Goal: Task Accomplishment & Management: Use online tool/utility

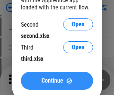
click at [57, 80] on span "Continue" at bounding box center [53, 80] width 22 height 6
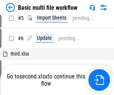
scroll to position [0, 0]
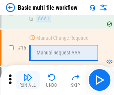
click at [28, 80] on img "button" at bounding box center [27, 77] width 9 height 9
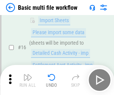
scroll to position [498, 0]
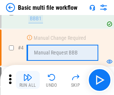
click at [28, 80] on img "button" at bounding box center [27, 77] width 9 height 9
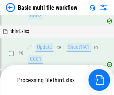
scroll to position [261, 0]
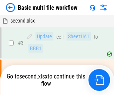
scroll to position [30, 0]
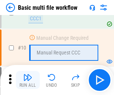
click at [28, 80] on img "button" at bounding box center [27, 77] width 9 height 9
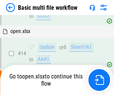
scroll to position [392, 0]
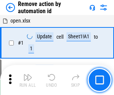
scroll to position [28, 0]
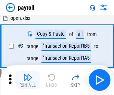
click at [28, 80] on img "button" at bounding box center [27, 77] width 9 height 9
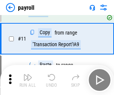
scroll to position [54, 0]
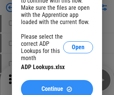
click at [57, 86] on span "Continue" at bounding box center [53, 89] width 22 height 6
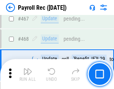
scroll to position [3990, 0]
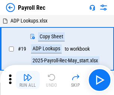
click at [28, 80] on img "button" at bounding box center [27, 77] width 9 height 9
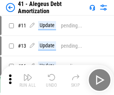
click at [28, 80] on img "button" at bounding box center [27, 77] width 9 height 9
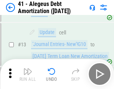
scroll to position [92, 0]
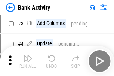
click at [28, 61] on img "button" at bounding box center [27, 58] width 9 height 9
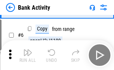
scroll to position [40, 0]
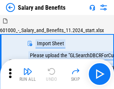
scroll to position [10, 0]
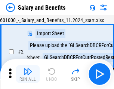
click at [28, 74] on img "button" at bounding box center [27, 71] width 9 height 9
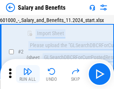
click at [28, 74] on img "button" at bounding box center [27, 71] width 9 height 9
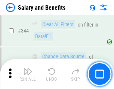
scroll to position [3505, 0]
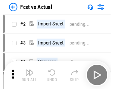
scroll to position [10, 0]
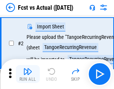
click at [28, 74] on img "button" at bounding box center [27, 71] width 9 height 9
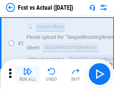
click at [28, 74] on img "button" at bounding box center [27, 71] width 9 height 9
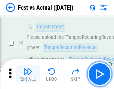
scroll to position [70, 0]
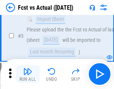
click at [28, 74] on img "button" at bounding box center [27, 71] width 9 height 9
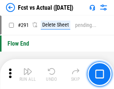
scroll to position [3543, 0]
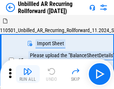
click at [28, 74] on img "button" at bounding box center [27, 71] width 9 height 9
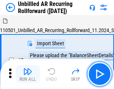
scroll to position [16, 0]
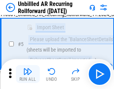
click at [28, 74] on img "button" at bounding box center [27, 71] width 9 height 9
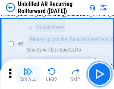
scroll to position [70, 0]
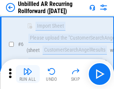
click at [28, 74] on img "button" at bounding box center [27, 71] width 9 height 9
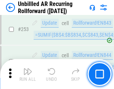
scroll to position [2543, 0]
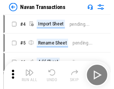
scroll to position [12, 0]
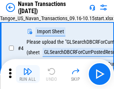
click at [28, 74] on img "button" at bounding box center [27, 71] width 9 height 9
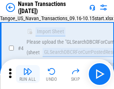
click at [28, 74] on img "button" at bounding box center [27, 71] width 9 height 9
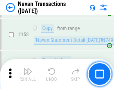
scroll to position [2427, 0]
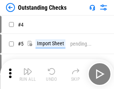
click at [28, 74] on img "button" at bounding box center [27, 71] width 9 height 9
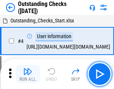
scroll to position [31, 0]
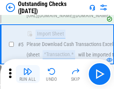
click at [28, 74] on img "button" at bounding box center [27, 71] width 9 height 9
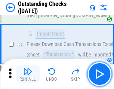
scroll to position [78, 0]
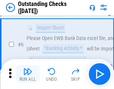
click at [28, 74] on img "button" at bounding box center [27, 71] width 9 height 9
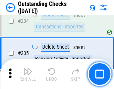
scroll to position [2273, 0]
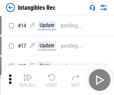
click at [28, 80] on img "button" at bounding box center [27, 77] width 9 height 9
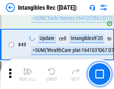
scroll to position [292, 0]
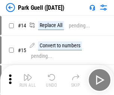
click at [28, 74] on img "button" at bounding box center [27, 77] width 9 height 9
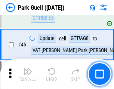
scroll to position [936, 0]
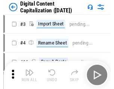
scroll to position [16, 0]
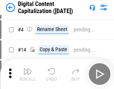
click at [28, 74] on img "button" at bounding box center [27, 71] width 9 height 9
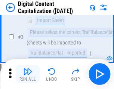
click at [28, 74] on img "button" at bounding box center [27, 71] width 9 height 9
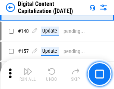
scroll to position [788, 0]
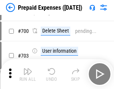
click at [28, 74] on img "button" at bounding box center [27, 71] width 9 height 9
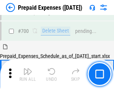
scroll to position [2014, 0]
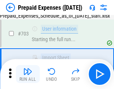
click at [28, 74] on img "button" at bounding box center [27, 71] width 9 height 9
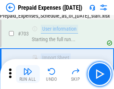
scroll to position [2058, 0]
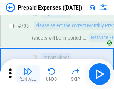
click at [28, 74] on img "button" at bounding box center [27, 71] width 9 height 9
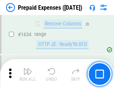
scroll to position [7289, 0]
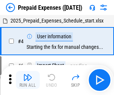
click at [28, 80] on img "button" at bounding box center [27, 77] width 9 height 9
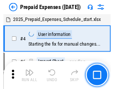
scroll to position [33, 0]
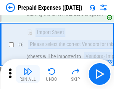
click at [28, 74] on img "button" at bounding box center [27, 71] width 9 height 9
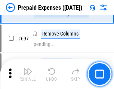
scroll to position [2607, 0]
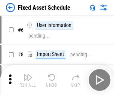
click at [28, 80] on img "button" at bounding box center [27, 77] width 9 height 9
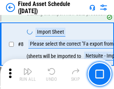
click at [28, 74] on img "button" at bounding box center [27, 71] width 9 height 9
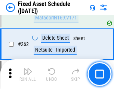
scroll to position [2386, 0]
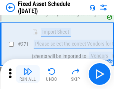
click at [28, 74] on img "button" at bounding box center [27, 71] width 9 height 9
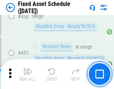
scroll to position [3347, 0]
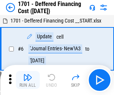
click at [28, 80] on img "button" at bounding box center [27, 77] width 9 height 9
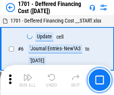
scroll to position [90, 0]
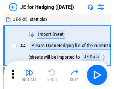
scroll to position [1, 0]
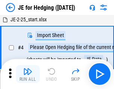
click at [28, 74] on img "button" at bounding box center [27, 71] width 9 height 9
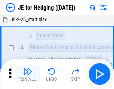
click at [28, 74] on img "button" at bounding box center [27, 71] width 9 height 9
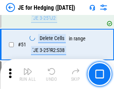
scroll to position [485, 0]
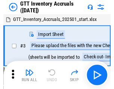
scroll to position [1, 0]
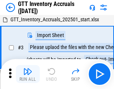
click at [28, 74] on img "button" at bounding box center [27, 71] width 9 height 9
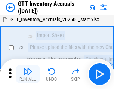
click at [28, 74] on img "button" at bounding box center [27, 71] width 9 height 9
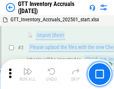
scroll to position [48, 0]
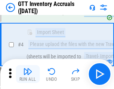
click at [28, 74] on img "button" at bounding box center [27, 71] width 9 height 9
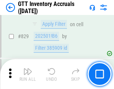
scroll to position [5682, 0]
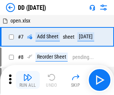
click at [28, 80] on img "button" at bounding box center [27, 77] width 9 height 9
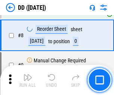
scroll to position [72, 0]
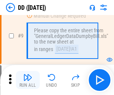
click at [28, 80] on img "button" at bounding box center [27, 77] width 9 height 9
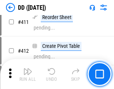
scroll to position [3349, 0]
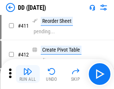
click at [28, 74] on img "button" at bounding box center [27, 71] width 9 height 9
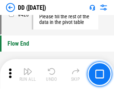
scroll to position [3583, 0]
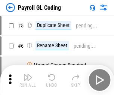
click at [28, 80] on img "button" at bounding box center [27, 77] width 9 height 9
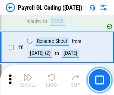
scroll to position [90, 0]
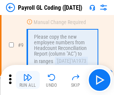
click at [28, 80] on img "button" at bounding box center [27, 77] width 9 height 9
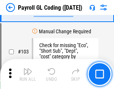
scroll to position [1756, 0]
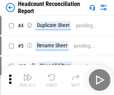
click at [28, 80] on img "button" at bounding box center [27, 77] width 9 height 9
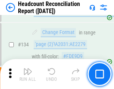
scroll to position [900, 0]
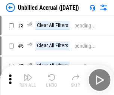
click at [28, 80] on img "button" at bounding box center [27, 77] width 9 height 9
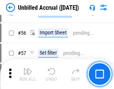
scroll to position [782, 0]
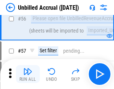
click at [28, 74] on img "button" at bounding box center [27, 71] width 9 height 9
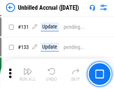
scroll to position [2230, 0]
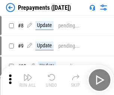
click at [28, 80] on img "button" at bounding box center [27, 77] width 9 height 9
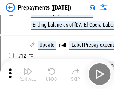
scroll to position [47, 0]
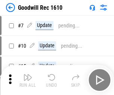
click at [28, 80] on img "button" at bounding box center [27, 77] width 9 height 9
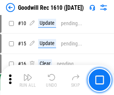
scroll to position [128, 0]
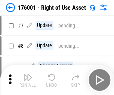
click at [28, 80] on img "button" at bounding box center [27, 77] width 9 height 9
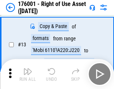
scroll to position [48, 0]
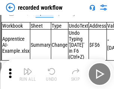
click at [28, 74] on img "button" at bounding box center [27, 71] width 9 height 9
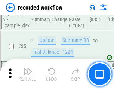
scroll to position [2340, 0]
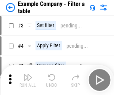
click at [28, 80] on img "button" at bounding box center [27, 77] width 9 height 9
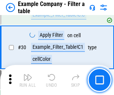
scroll to position [685, 0]
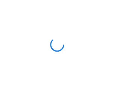
scroll to position [12, 0]
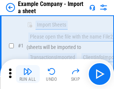
click at [28, 74] on img "button" at bounding box center [27, 71] width 9 height 9
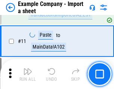
scroll to position [165, 0]
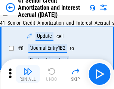
click at [28, 74] on img "button" at bounding box center [27, 71] width 9 height 9
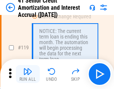
click at [28, 74] on img "button" at bounding box center [27, 71] width 9 height 9
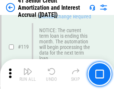
scroll to position [706, 0]
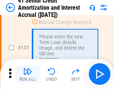
click at [28, 74] on img "button" at bounding box center [27, 71] width 9 height 9
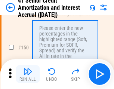
click at [28, 74] on img "button" at bounding box center [27, 71] width 9 height 9
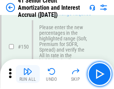
scroll to position [861, 0]
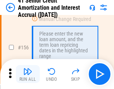
click at [28, 74] on img "button" at bounding box center [27, 71] width 9 height 9
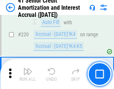
scroll to position [1677, 0]
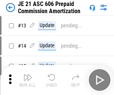
click at [28, 74] on img "button" at bounding box center [27, 77] width 9 height 9
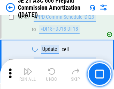
scroll to position [1378, 0]
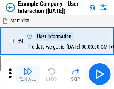
click at [28, 74] on img "button" at bounding box center [27, 71] width 9 height 9
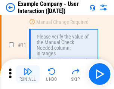
click at [28, 74] on img "button" at bounding box center [27, 71] width 9 height 9
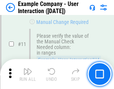
scroll to position [162, 0]
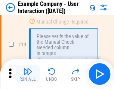
click at [28, 74] on img "button" at bounding box center [27, 71] width 9 height 9
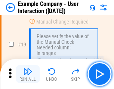
click at [28, 74] on img "button" at bounding box center [27, 71] width 9 height 9
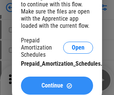
click at [57, 85] on span "Continue" at bounding box center [53, 85] width 22 height 6
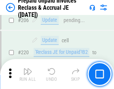
scroll to position [970, 0]
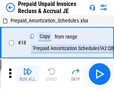
click at [28, 74] on img "button" at bounding box center [27, 71] width 9 height 9
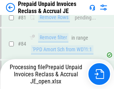
scroll to position [573, 0]
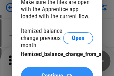
click at [57, 73] on span "Continue" at bounding box center [53, 76] width 22 height 6
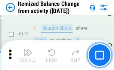
scroll to position [1252, 0]
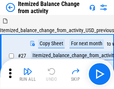
scroll to position [12, 0]
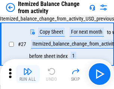
click at [28, 74] on img "button" at bounding box center [27, 71] width 9 height 9
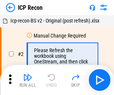
scroll to position [3, 0]
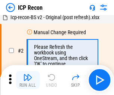
click at [28, 80] on img "button" at bounding box center [27, 77] width 9 height 9
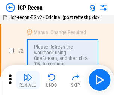
click at [28, 80] on img "button" at bounding box center [27, 77] width 9 height 9
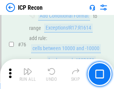
scroll to position [673, 0]
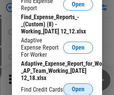
click at [78, 89] on span "Open" at bounding box center [78, 89] width 13 height 6
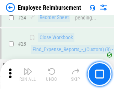
scroll to position [350, 0]
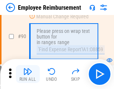
click at [28, 74] on img "button" at bounding box center [27, 71] width 9 height 9
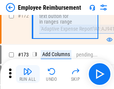
click at [28, 74] on img "button" at bounding box center [27, 71] width 9 height 9
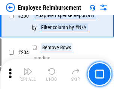
scroll to position [1894, 0]
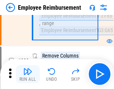
click at [28, 74] on img "button" at bounding box center [27, 71] width 9 height 9
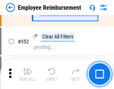
click at [28, 74] on img "button" at bounding box center [27, 71] width 9 height 9
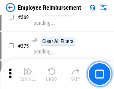
scroll to position [3859, 0]
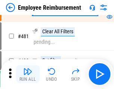
click at [28, 74] on img "button" at bounding box center [27, 71] width 9 height 9
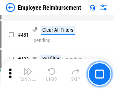
scroll to position [4577, 0]
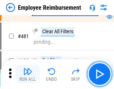
click at [28, 74] on img "button" at bounding box center [27, 71] width 9 height 9
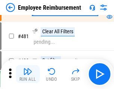
click at [28, 74] on img "button" at bounding box center [27, 71] width 9 height 9
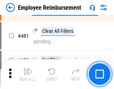
click at [28, 74] on img "button" at bounding box center [27, 71] width 9 height 9
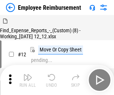
click at [28, 80] on img "button" at bounding box center [27, 77] width 9 height 9
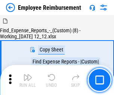
scroll to position [25, 0]
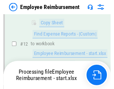
scroll to position [350, 0]
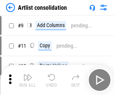
click at [28, 80] on img "button" at bounding box center [27, 77] width 9 height 9
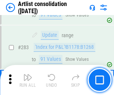
scroll to position [3096, 0]
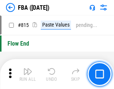
scroll to position [6702, 0]
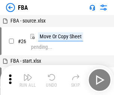
scroll to position [7, 0]
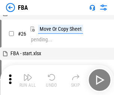
click at [28, 80] on img "button" at bounding box center [27, 77] width 9 height 9
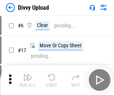
click at [28, 80] on img "button" at bounding box center [27, 77] width 9 height 9
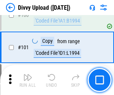
scroll to position [626, 0]
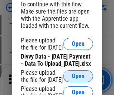
click at [78, 79] on span "Open" at bounding box center [78, 76] width 13 height 6
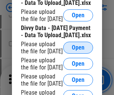
click at [78, 51] on span "Open" at bounding box center [78, 48] width 13 height 6
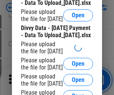
scroll to position [781, 0]
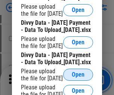
click at [78, 71] on span "Open" at bounding box center [78, 74] width 13 height 6
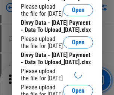
scroll to position [868, 0]
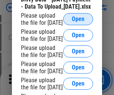
click at [78, 22] on span "Open" at bounding box center [78, 19] width 13 height 6
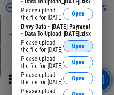
click at [78, 47] on span "Open" at bounding box center [78, 46] width 13 height 6
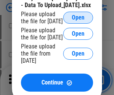
click at [78, 21] on span "Open" at bounding box center [78, 18] width 13 height 6
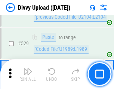
scroll to position [3867, 0]
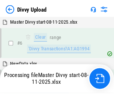
scroll to position [626, 0]
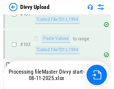
scroll to position [827, 0]
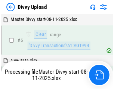
scroll to position [626, 0]
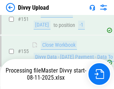
scroll to position [1190, 0]
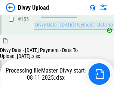
scroll to position [1222, 0]
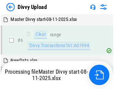
scroll to position [626, 0]
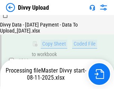
scroll to position [1617, 0]
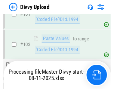
scroll to position [827, 0]
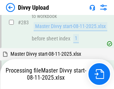
scroll to position [2210, 0]
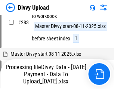
scroll to position [2210, 0]
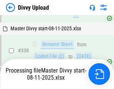
scroll to position [2605, 0]
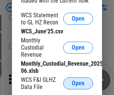
click at [78, 83] on span "Open" at bounding box center [78, 83] width 13 height 6
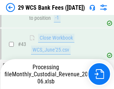
scroll to position [306, 0]
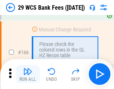
click at [28, 74] on img "button" at bounding box center [27, 71] width 9 height 9
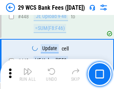
scroll to position [3625, 0]
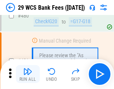
click at [28, 74] on img "button" at bounding box center [27, 71] width 9 height 9
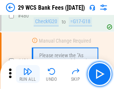
scroll to position [3860, 0]
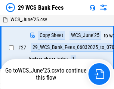
scroll to position [149, 0]
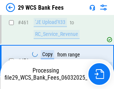
scroll to position [3725, 0]
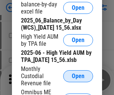
click at [78, 79] on span "Open" at bounding box center [78, 76] width 13 height 6
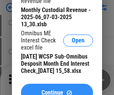
click at [57, 89] on span "Continue" at bounding box center [53, 92] width 22 height 6
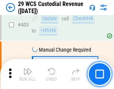
scroll to position [3467, 0]
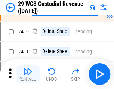
click at [28, 74] on img "button" at bounding box center [27, 71] width 9 height 9
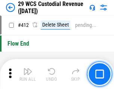
scroll to position [3575, 0]
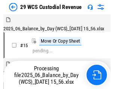
scroll to position [18, 0]
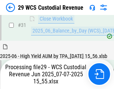
scroll to position [384, 0]
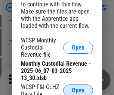
click at [78, 89] on span "Open" at bounding box center [78, 90] width 13 height 6
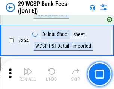
scroll to position [2489, 0]
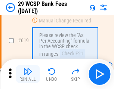
click at [28, 74] on img "button" at bounding box center [27, 71] width 9 height 9
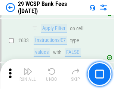
scroll to position [4315, 0]
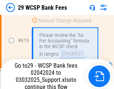
scroll to position [4168, 0]
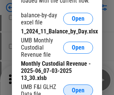
click at [78, 89] on span "Open" at bounding box center [78, 90] width 13 height 6
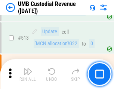
scroll to position [3621, 0]
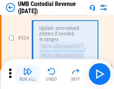
click at [28, 74] on img "button" at bounding box center [27, 71] width 9 height 9
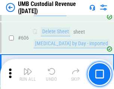
scroll to position [4321, 0]
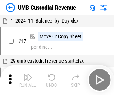
click at [28, 80] on img "button" at bounding box center [27, 77] width 9 height 9
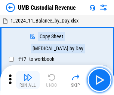
scroll to position [6, 0]
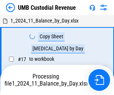
scroll to position [6, 0]
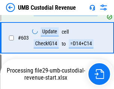
scroll to position [4272, 0]
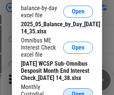
click at [78, 91] on span "Open" at bounding box center [78, 94] width 13 height 6
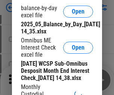
scroll to position [142, 0]
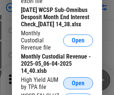
click at [78, 86] on span "Open" at bounding box center [78, 83] width 13 height 6
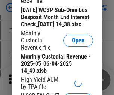
scroll to position [144, 0]
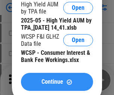
click at [57, 85] on span "Continue" at bounding box center [53, 82] width 22 height 6
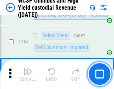
scroll to position [6100, 0]
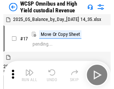
scroll to position [4, 0]
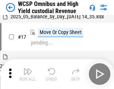
click at [28, 74] on img "button" at bounding box center [27, 71] width 9 height 9
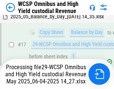
scroll to position [156, 0]
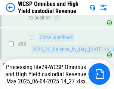
scroll to position [371, 0]
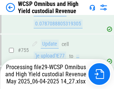
scroll to position [6083, 0]
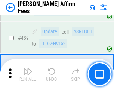
scroll to position [1722, 0]
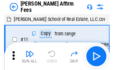
scroll to position [7, 0]
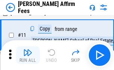
click at [28, 55] on img "button" at bounding box center [27, 52] width 9 height 9
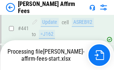
scroll to position [1963, 0]
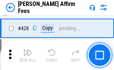
scroll to position [1497, 0]
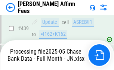
scroll to position [1963, 0]
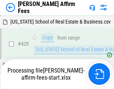
scroll to position [1575, 0]
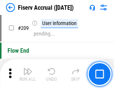
scroll to position [2325, 0]
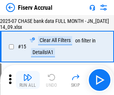
click at [28, 80] on img "button" at bounding box center [27, 77] width 9 height 9
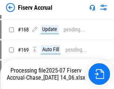
scroll to position [1970, 0]
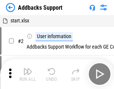
click at [28, 74] on img "button" at bounding box center [27, 71] width 9 height 9
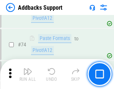
scroll to position [545, 0]
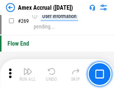
scroll to position [2192, 0]
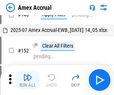
click at [28, 80] on img "button" at bounding box center [27, 77] width 9 height 9
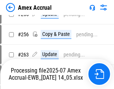
scroll to position [2231, 0]
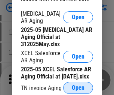
click at [78, 85] on span "Open" at bounding box center [78, 88] width 13 height 6
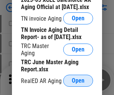
click at [78, 78] on span "Open" at bounding box center [78, 80] width 13 height 6
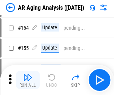
click at [28, 80] on img "button" at bounding box center [27, 77] width 9 height 9
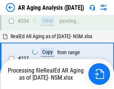
scroll to position [1160, 0]
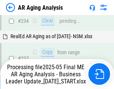
scroll to position [1152, 0]
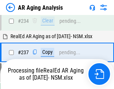
scroll to position [1152, 0]
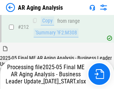
scroll to position [1152, 0]
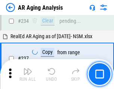
scroll to position [1152, 0]
